Goal: Task Accomplishment & Management: Use online tool/utility

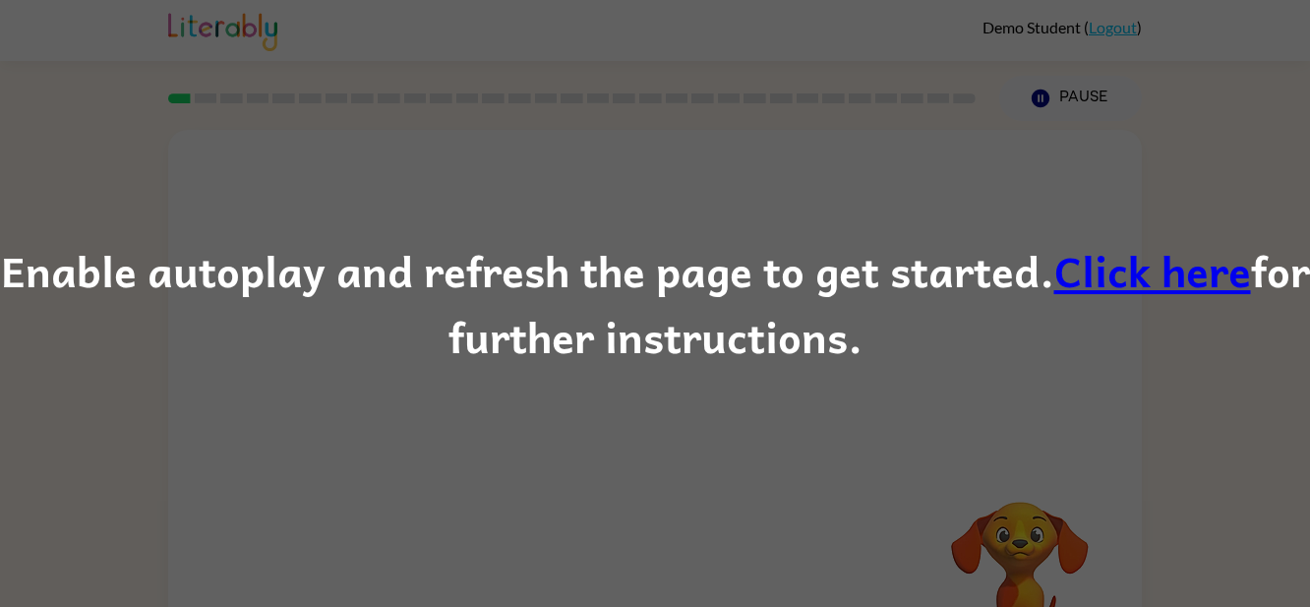
click at [1115, 271] on link "Click here" at bounding box center [1152, 270] width 197 height 66
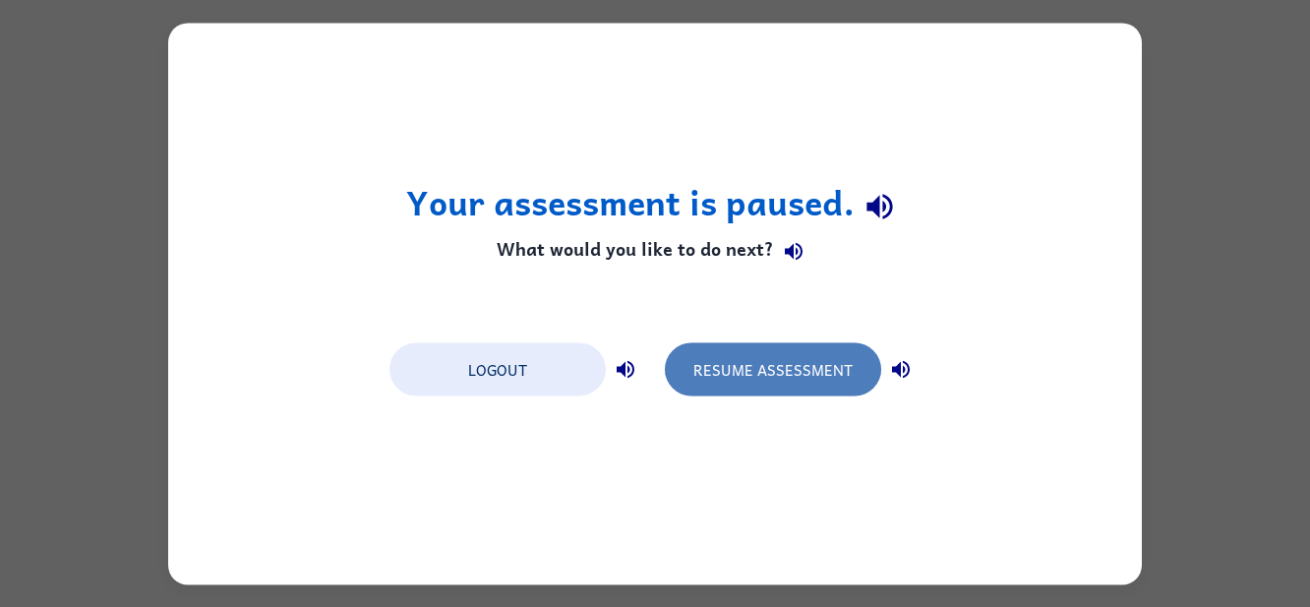
click at [805, 369] on button "Resume Assessment" at bounding box center [773, 368] width 216 height 53
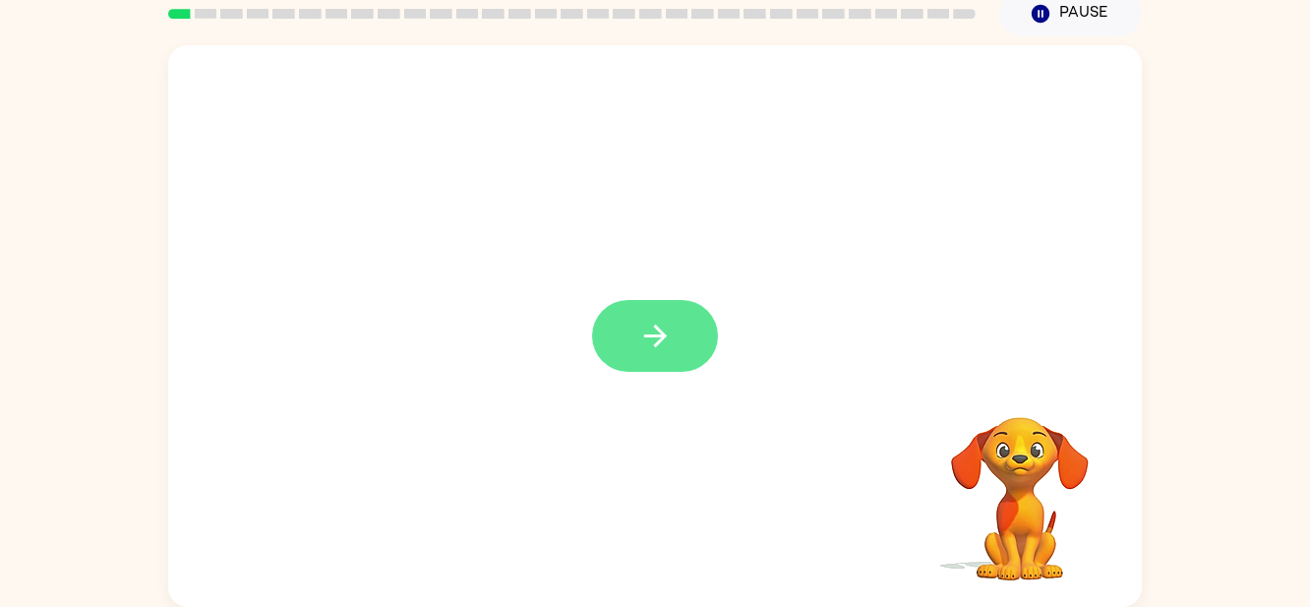
scroll to position [85, 0]
click at [670, 323] on icon "button" at bounding box center [655, 336] width 34 height 34
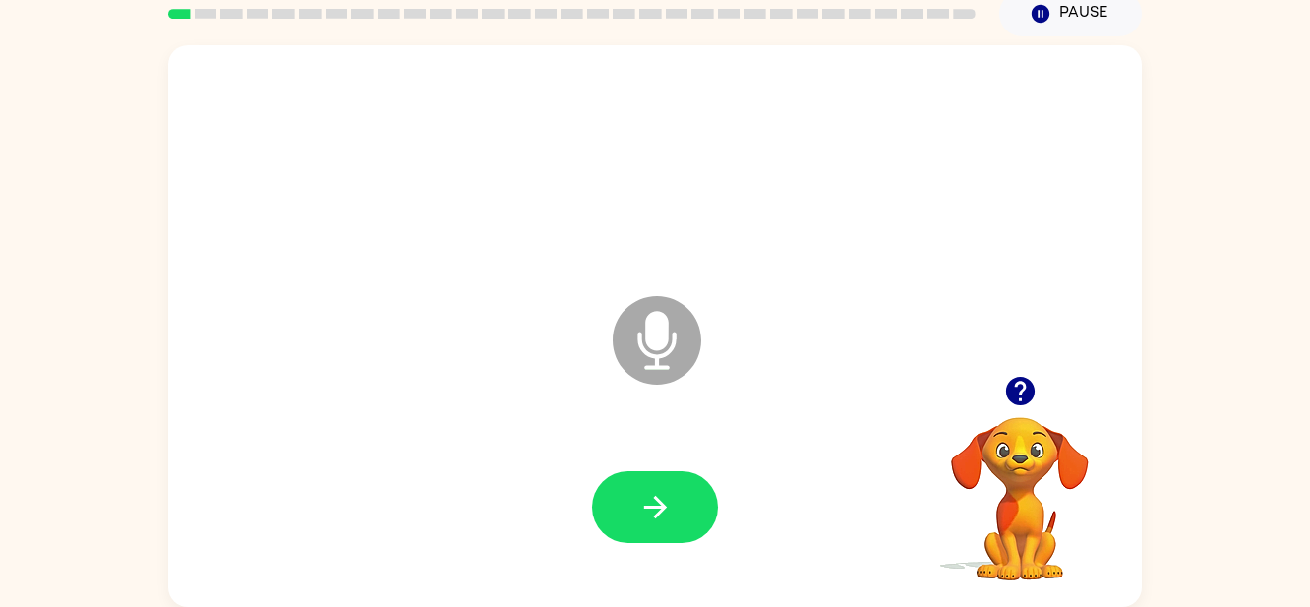
click at [659, 335] on icon "Microphone The Microphone is here when it is your turn to talk" at bounding box center [755, 364] width 295 height 147
click at [652, 499] on icon "button" at bounding box center [655, 507] width 34 height 34
click at [655, 333] on icon "Microphone The Microphone is here when it is your turn to talk" at bounding box center [755, 364] width 295 height 147
click at [669, 345] on icon at bounding box center [657, 340] width 88 height 88
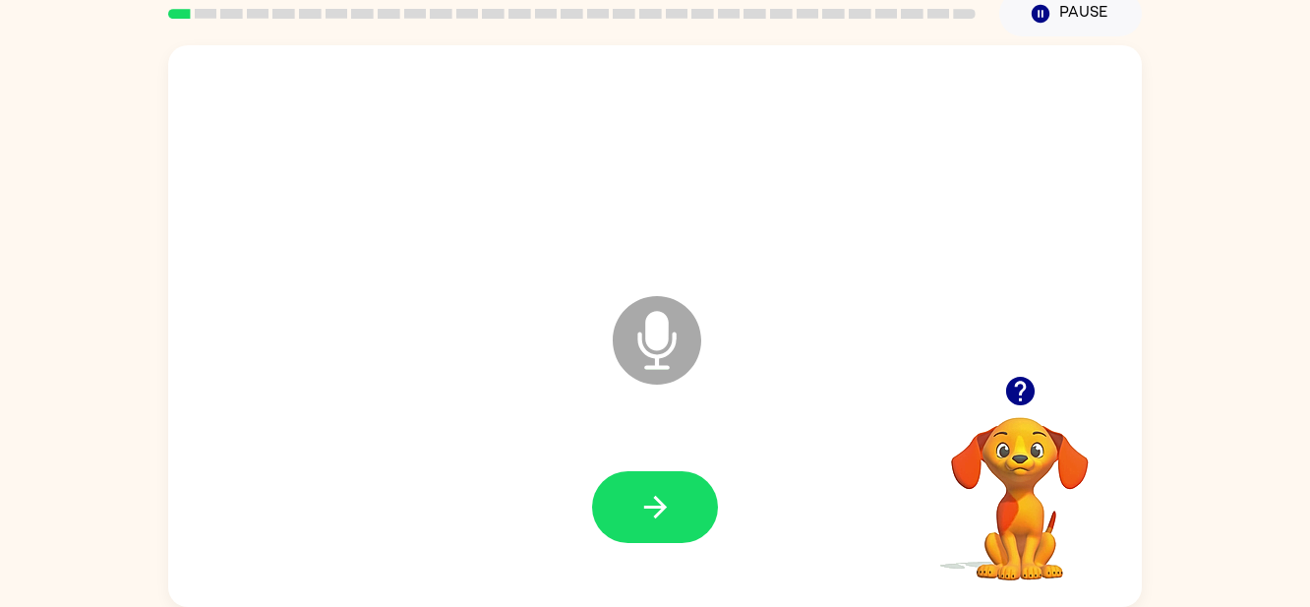
click at [641, 369] on icon at bounding box center [657, 340] width 88 height 88
click at [655, 369] on icon "Microphone The Microphone is here when it is your turn to talk" at bounding box center [755, 364] width 295 height 147
click at [654, 333] on icon "Microphone The Microphone is here when it is your turn to talk" at bounding box center [755, 364] width 295 height 147
click at [666, 514] on icon "button" at bounding box center [655, 507] width 34 height 34
click at [666, 358] on icon at bounding box center [657, 340] width 88 height 88
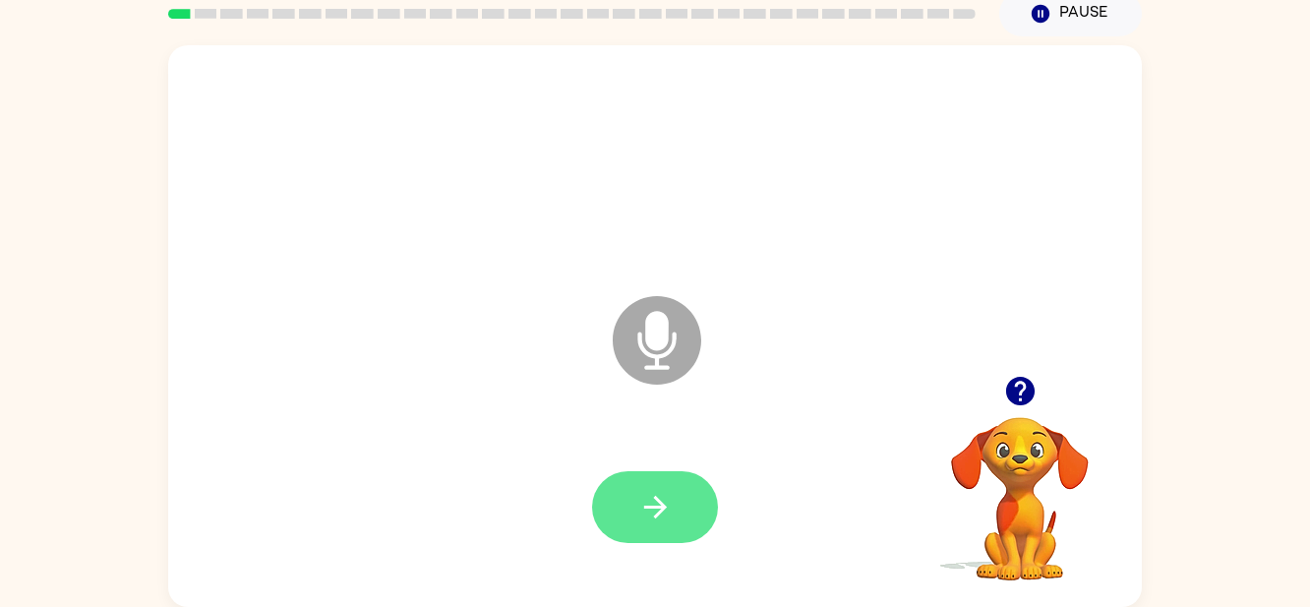
click at [675, 500] on button "button" at bounding box center [655, 507] width 126 height 72
click at [653, 337] on icon "Microphone The Microphone is here when it is your turn to talk" at bounding box center [755, 364] width 295 height 147
click at [659, 496] on icon "button" at bounding box center [655, 507] width 34 height 34
click at [668, 356] on icon at bounding box center [657, 340] width 88 height 88
click at [665, 516] on icon "button" at bounding box center [655, 507] width 34 height 34
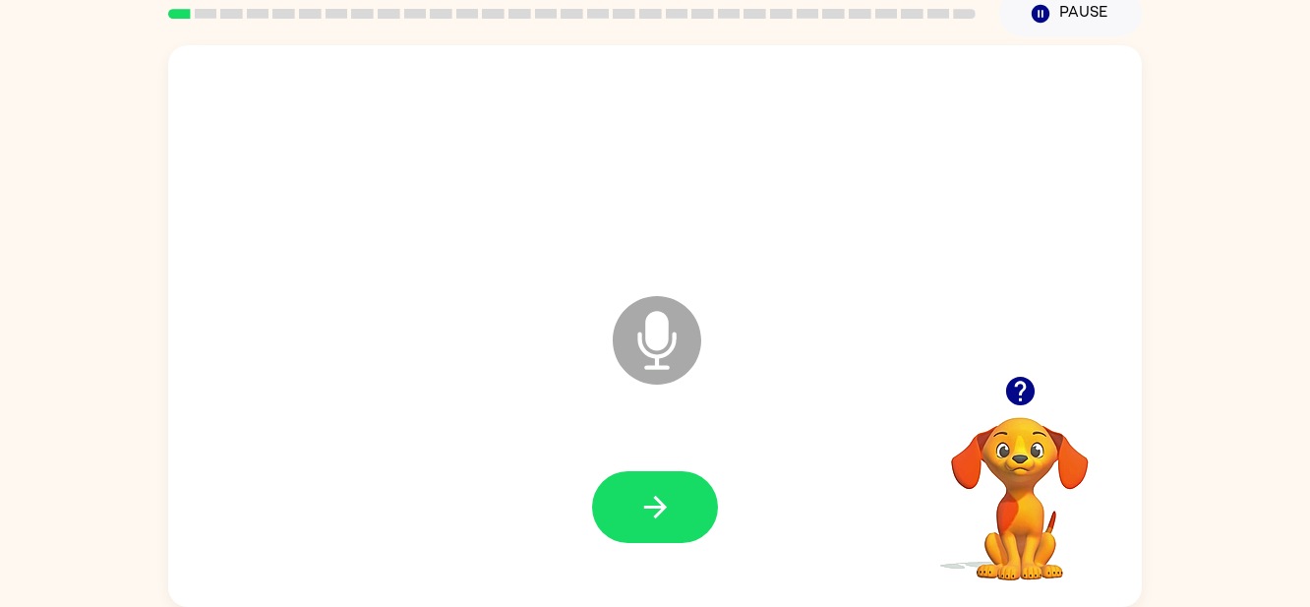
click at [650, 343] on icon "Microphone The Microphone is here when it is your turn to talk" at bounding box center [755, 364] width 295 height 147
click at [651, 503] on icon "button" at bounding box center [655, 507] width 34 height 34
click at [654, 324] on icon "Microphone The Microphone is here when it is your turn to talk" at bounding box center [755, 364] width 295 height 147
click at [643, 493] on icon "button" at bounding box center [655, 507] width 34 height 34
click at [657, 367] on icon "Microphone The Microphone is here when it is your turn to talk" at bounding box center [755, 364] width 295 height 147
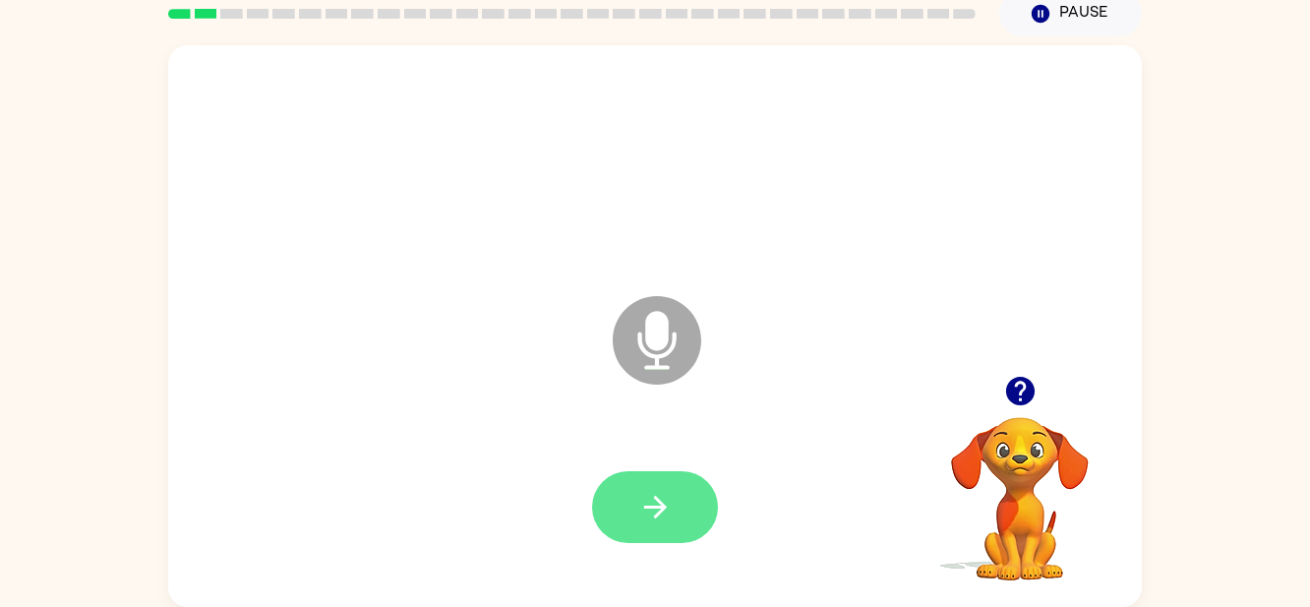
click at [663, 498] on icon "button" at bounding box center [655, 507] width 34 height 34
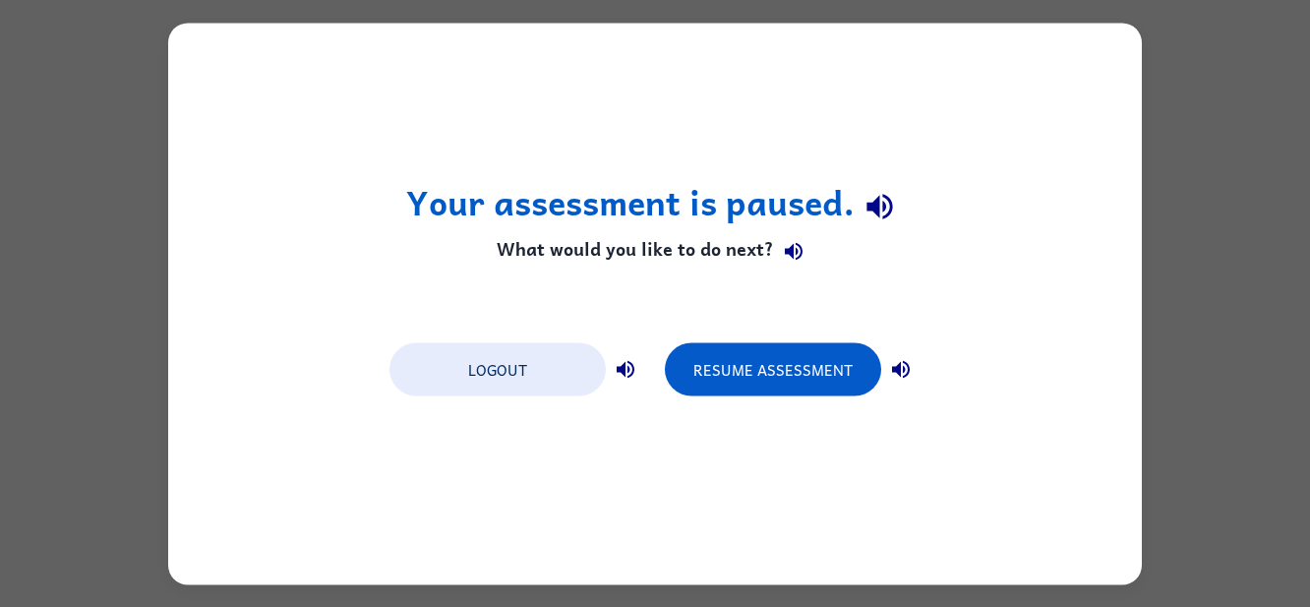
scroll to position [0, 0]
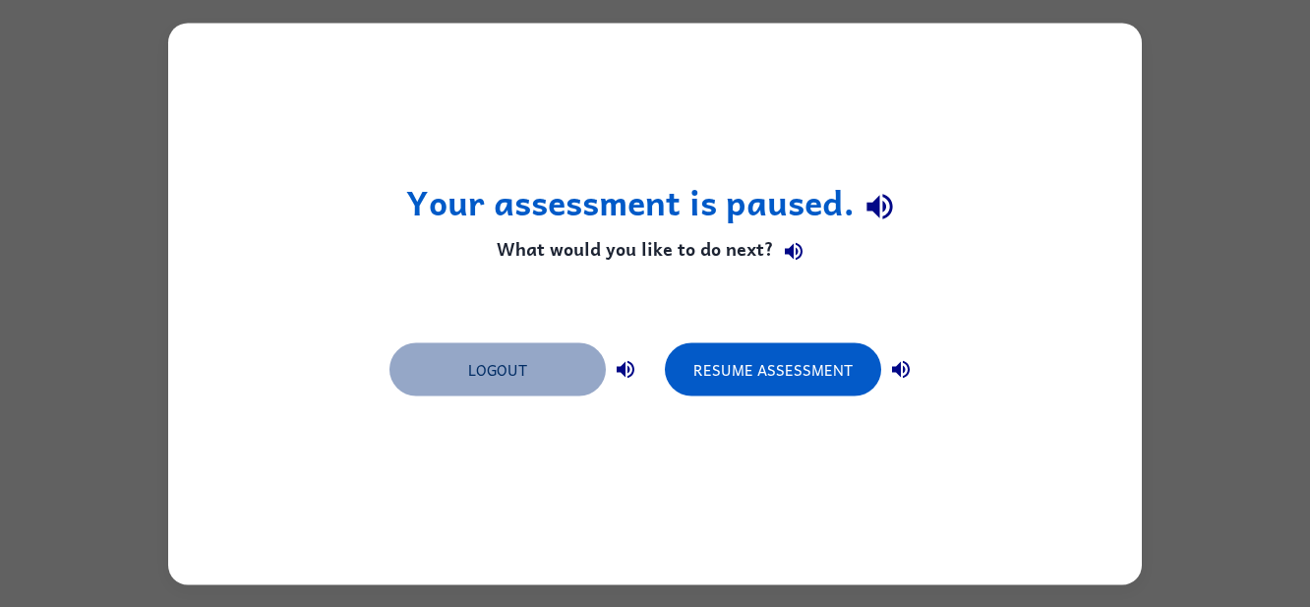
click at [545, 370] on button "Logout" at bounding box center [497, 368] width 216 height 53
